Goal: Task Accomplishment & Management: Manage account settings

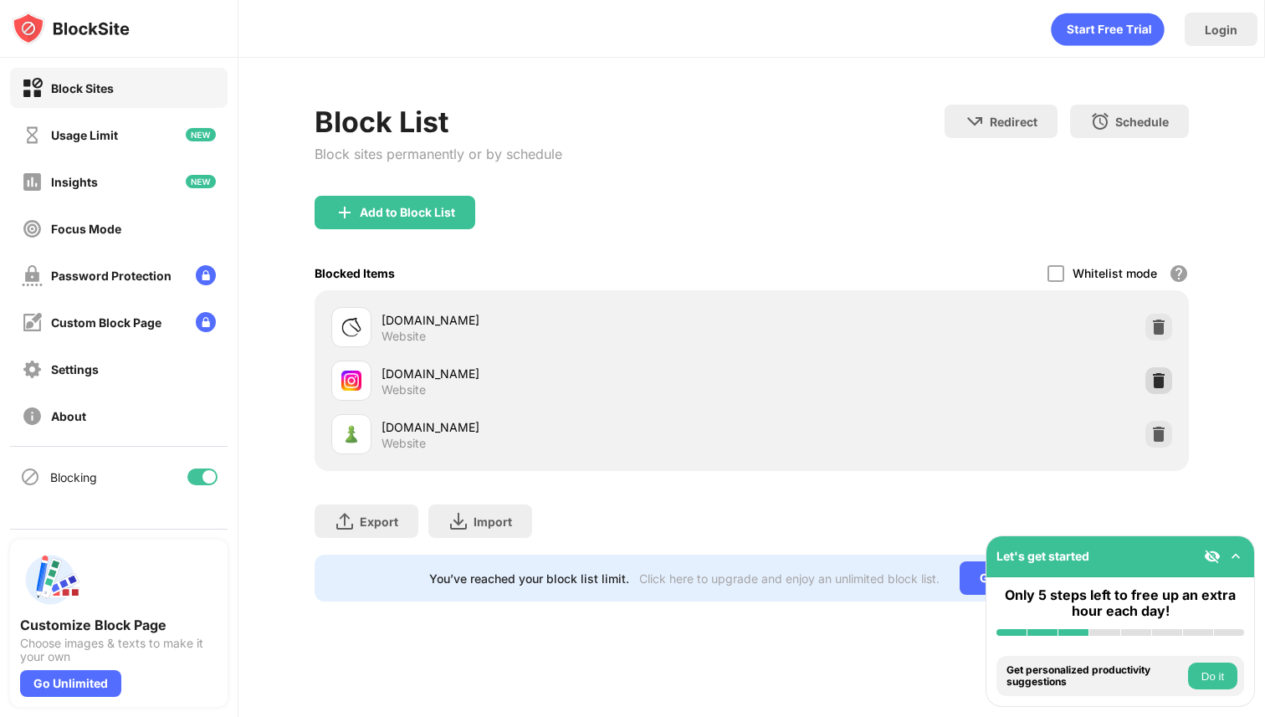
click at [1161, 373] on img at bounding box center [1159, 380] width 17 height 17
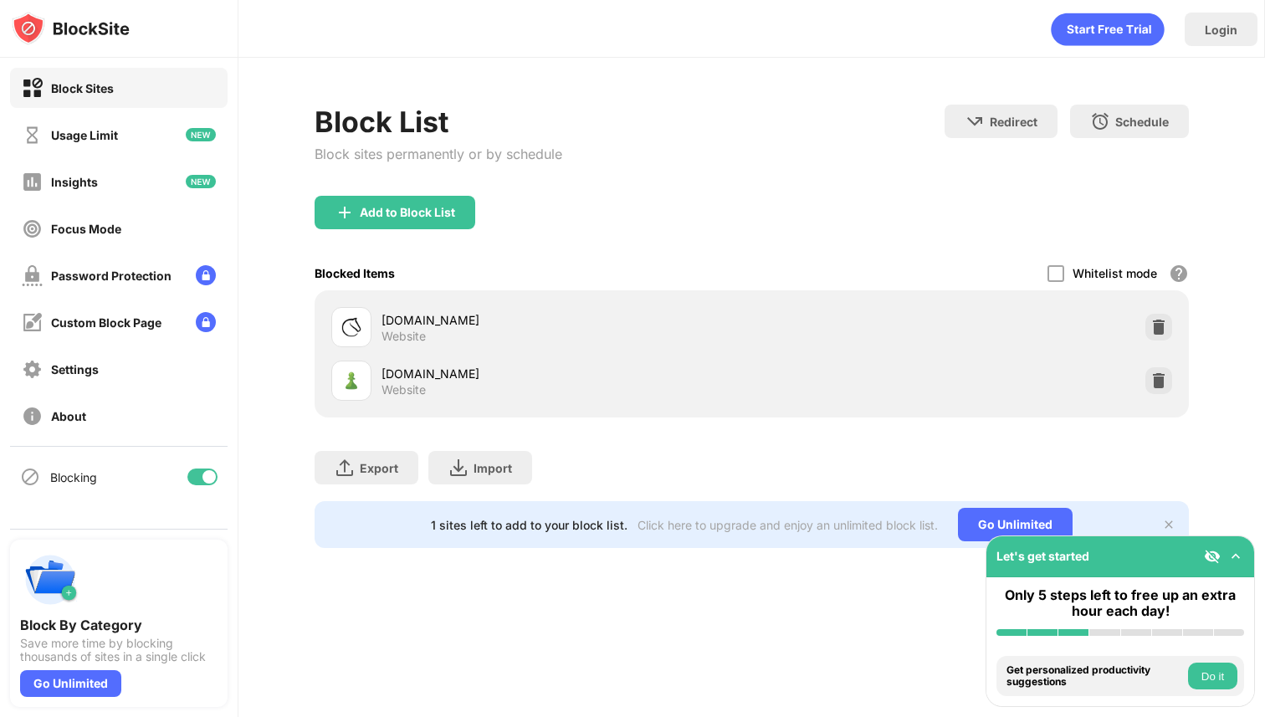
click at [435, 231] on div "Add to Block List" at bounding box center [752, 226] width 875 height 60
click at [435, 217] on div "Add to Block List" at bounding box center [407, 212] width 95 height 13
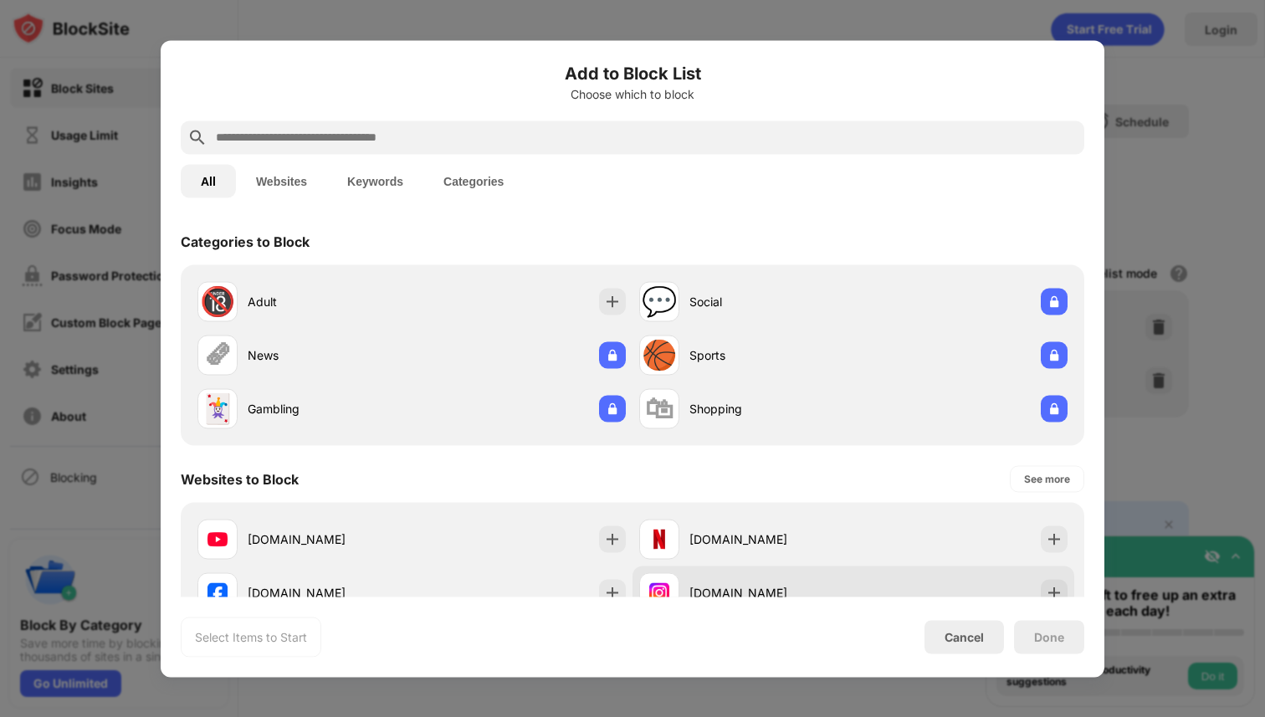
click at [1055, 588] on img at bounding box center [1054, 592] width 17 height 17
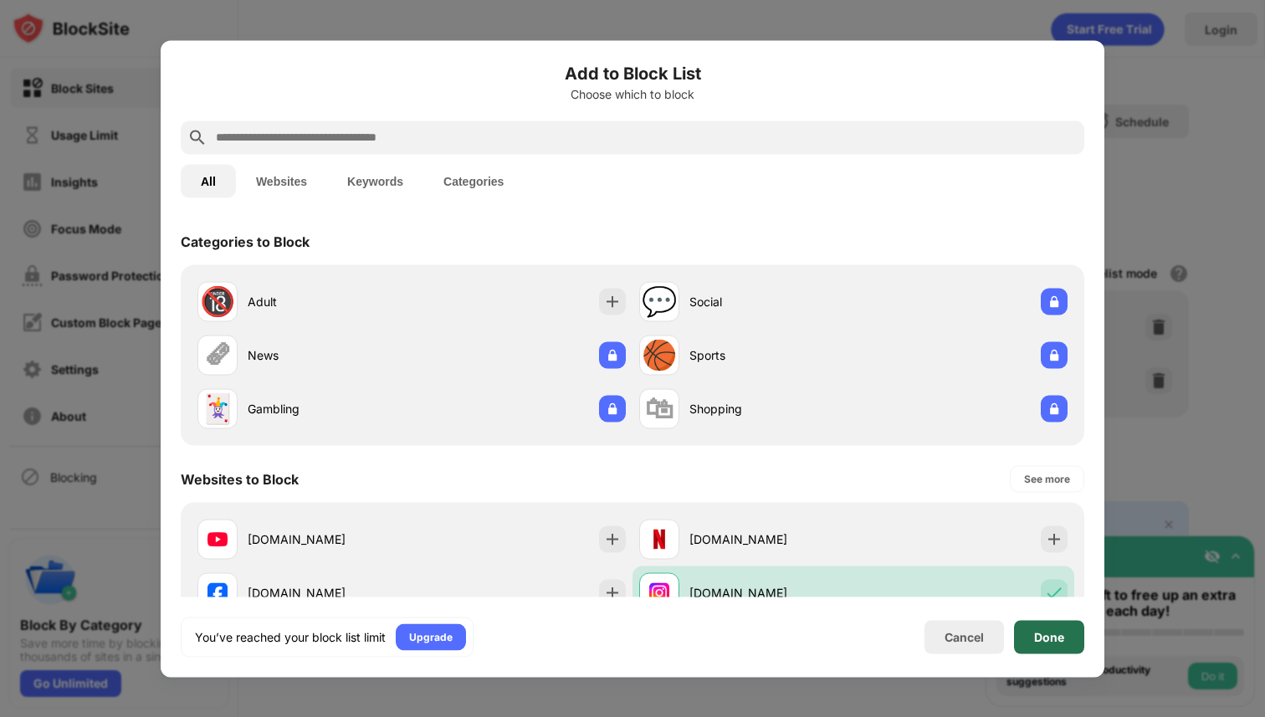
click at [1054, 633] on div "Done" at bounding box center [1049, 636] width 30 height 13
